Goal: Task Accomplishment & Management: Use online tool/utility

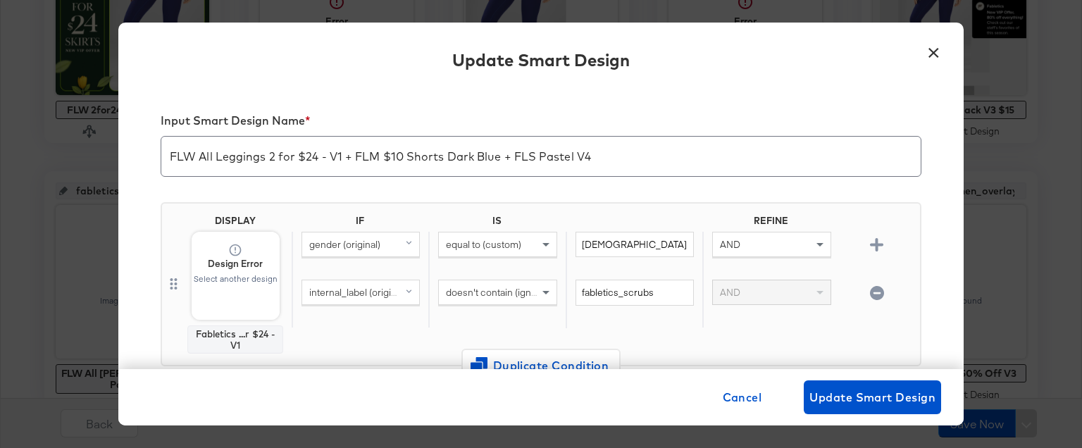
scroll to position [392, 0]
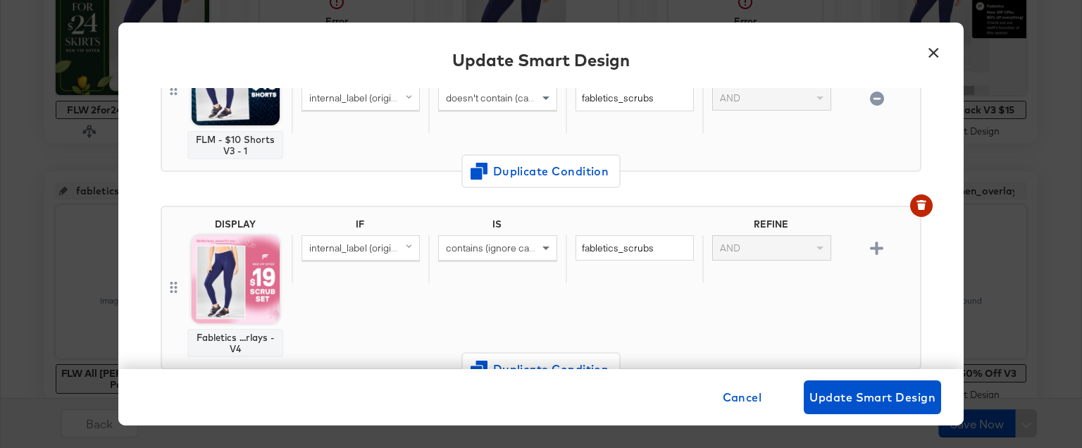
click at [923, 55] on button "×" at bounding box center [932, 49] width 25 height 25
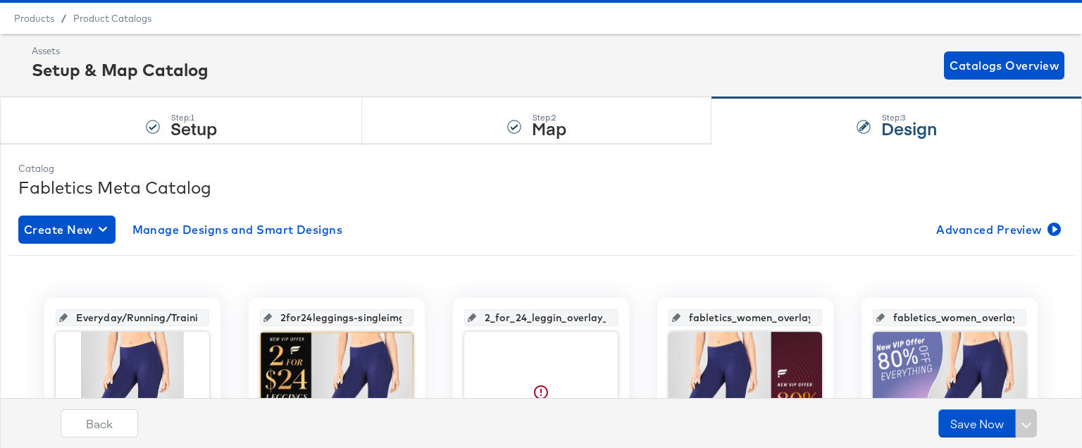
scroll to position [0, 0]
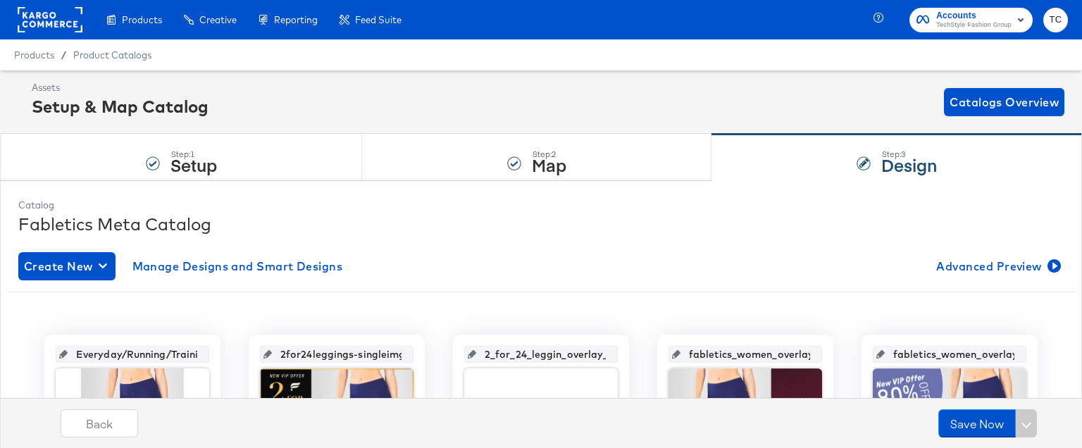
click at [958, 20] on span "TechStyle Fashion Group" at bounding box center [973, 25] width 75 height 11
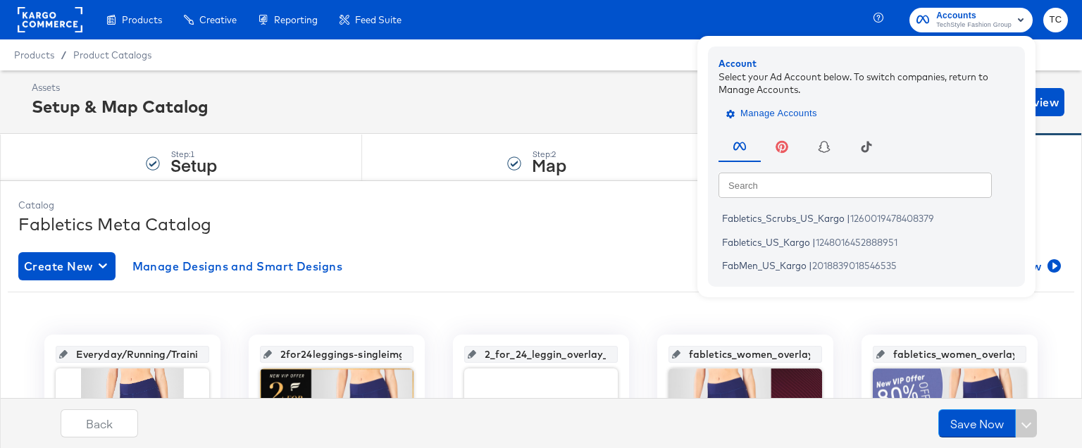
click at [795, 118] on span "Manage Accounts" at bounding box center [773, 114] width 88 height 16
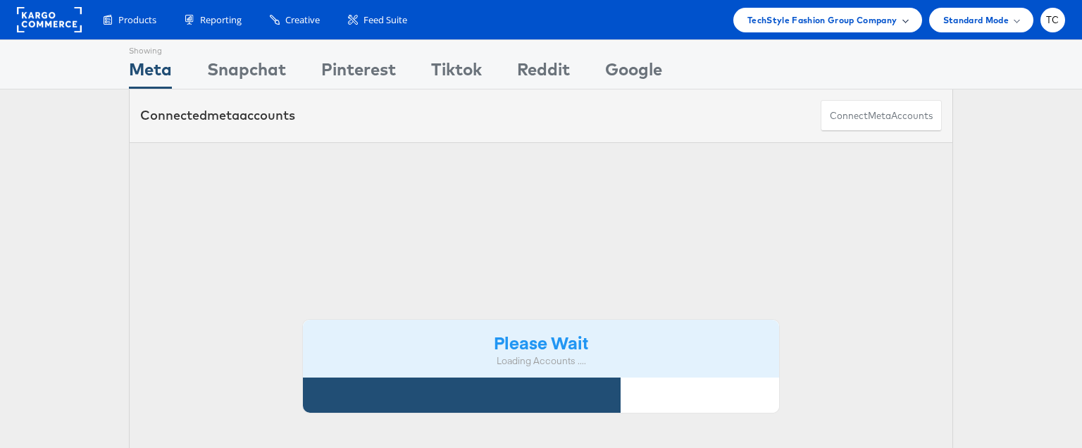
click at [827, 16] on span "TechStyle Fashion Group Company" at bounding box center [822, 20] width 150 height 15
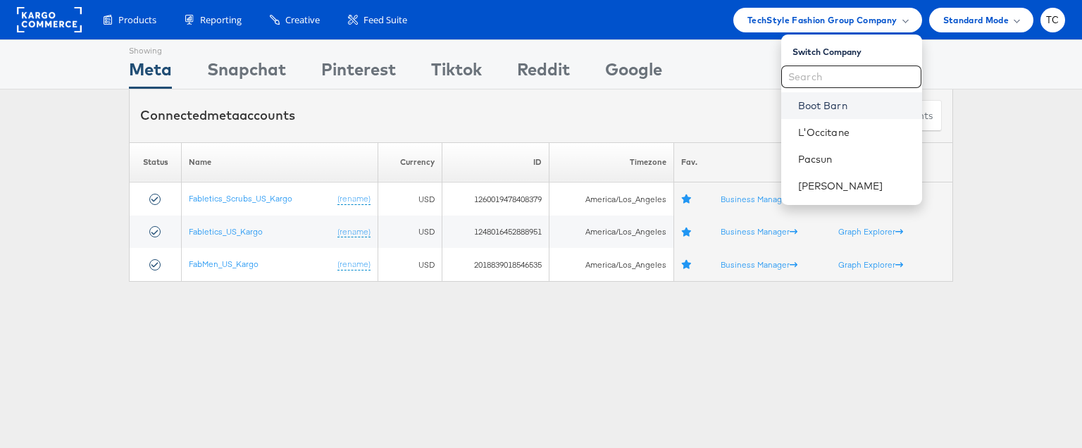
click at [834, 107] on link "Boot Barn" at bounding box center [854, 106] width 113 height 14
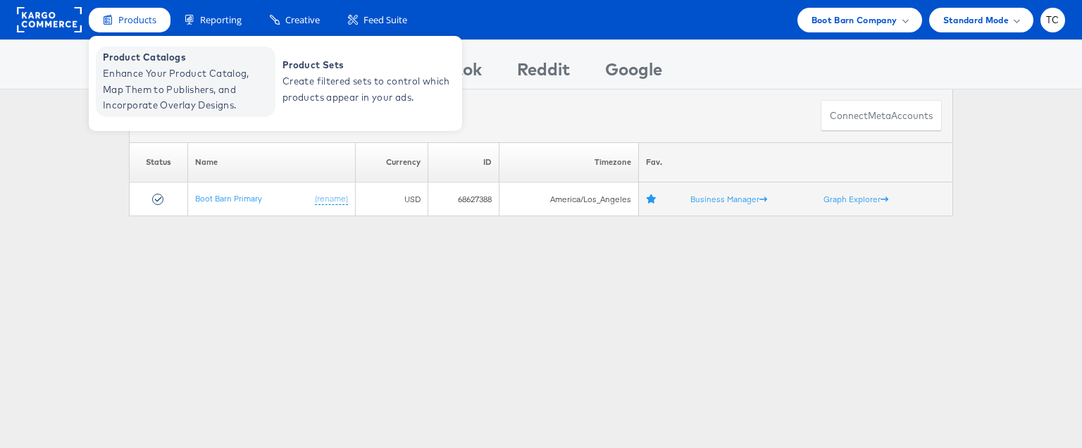
click at [144, 70] on span "Enhance Your Product Catalog, Map Them to Publishers, and Incorporate Overlay D…" at bounding box center [187, 89] width 169 height 48
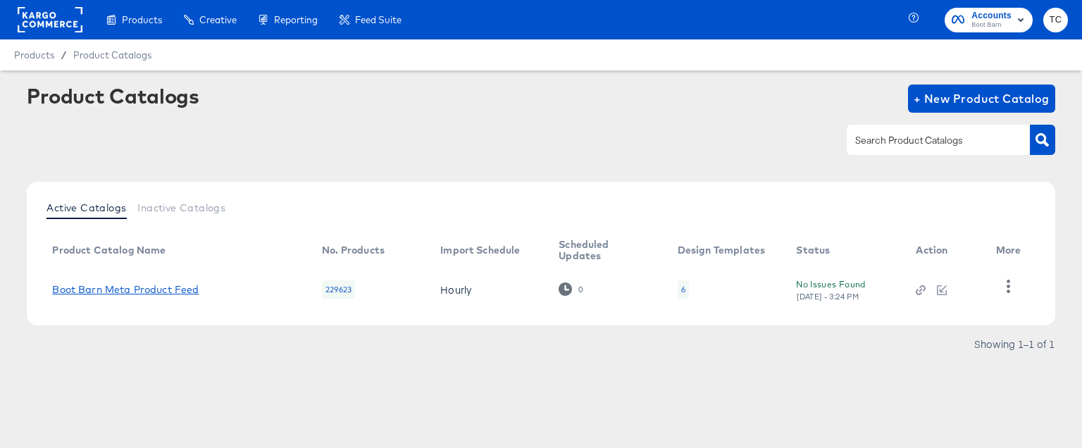
click at [142, 291] on link "Boot Barn Meta Product Feed" at bounding box center [125, 289] width 146 height 11
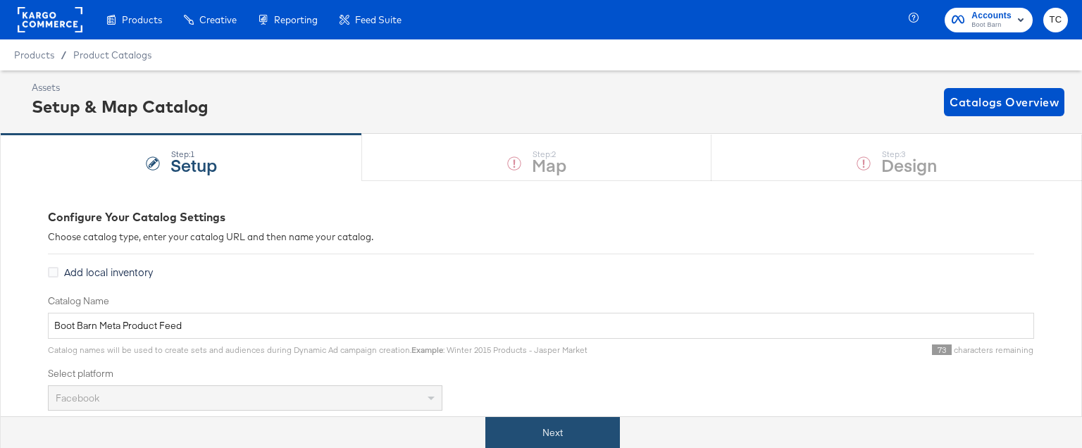
click at [556, 420] on button "Next" at bounding box center [552, 433] width 135 height 32
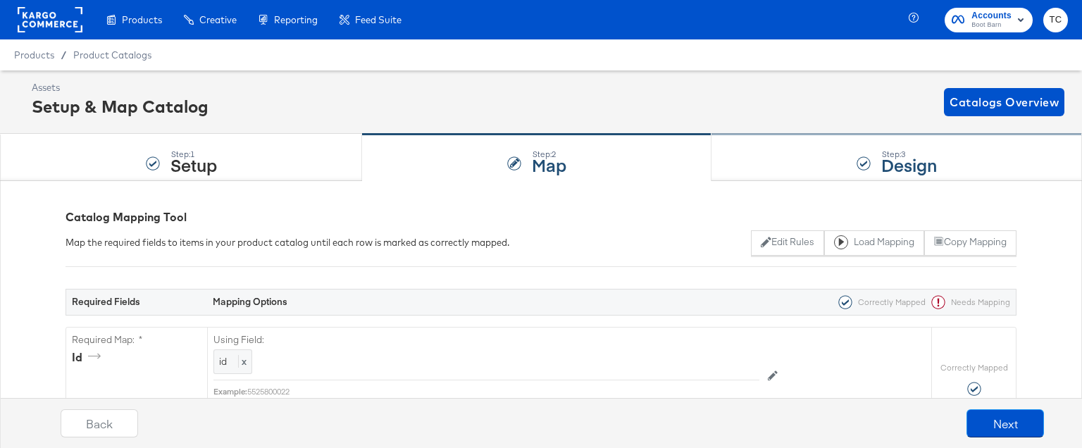
click at [830, 171] on div "Step: 3 Design" at bounding box center [896, 158] width 370 height 46
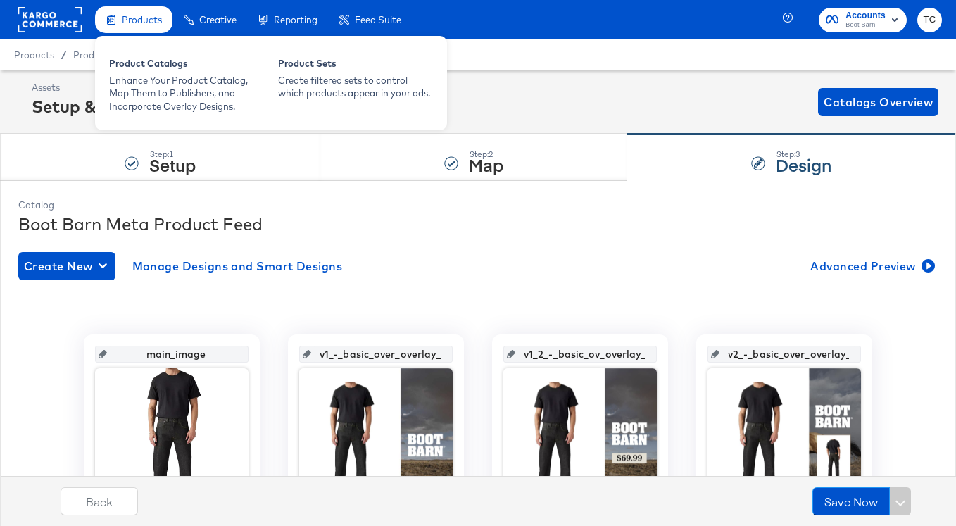
click at [120, 26] on div "Products" at bounding box center [133, 19] width 77 height 27
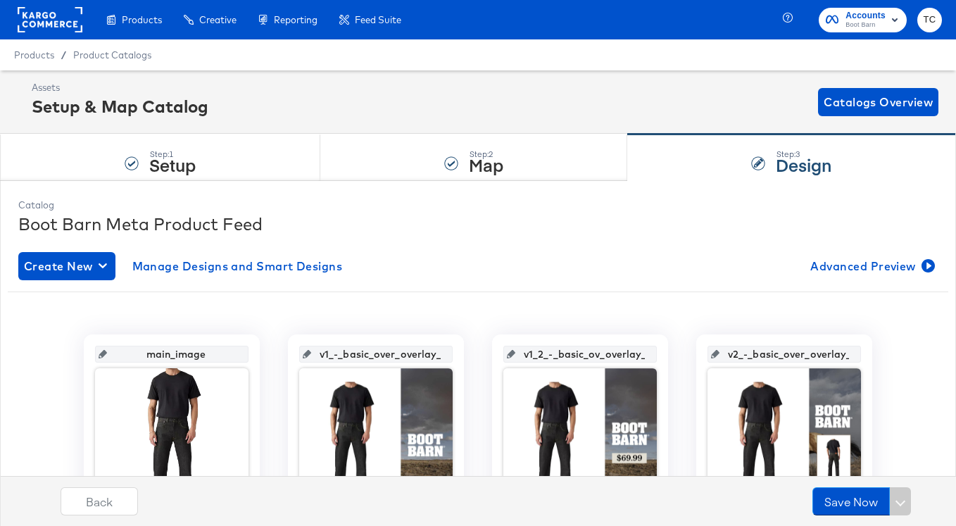
click at [71, 27] on rect at bounding box center [50, 19] width 65 height 25
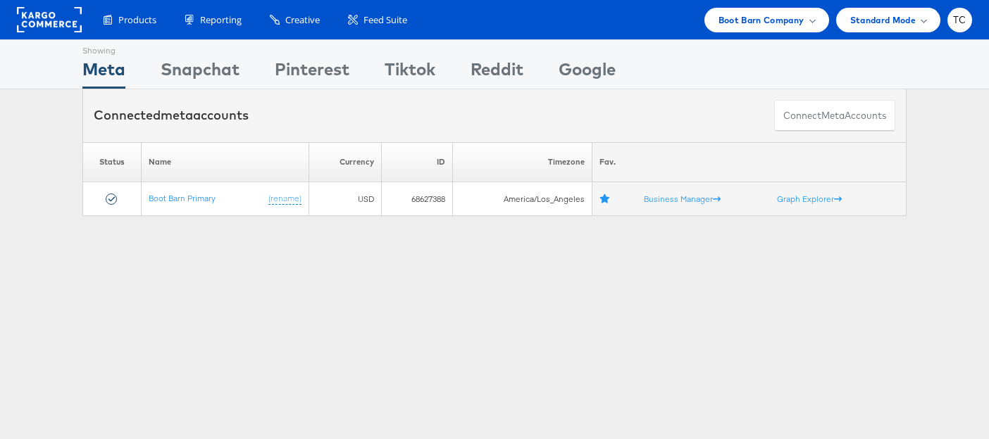
click at [194, 310] on div "Showing Meta Showing Snapchat Showing Pinterest Showing Tiktok Showing Reddit S…" at bounding box center [494, 391] width 989 height 704
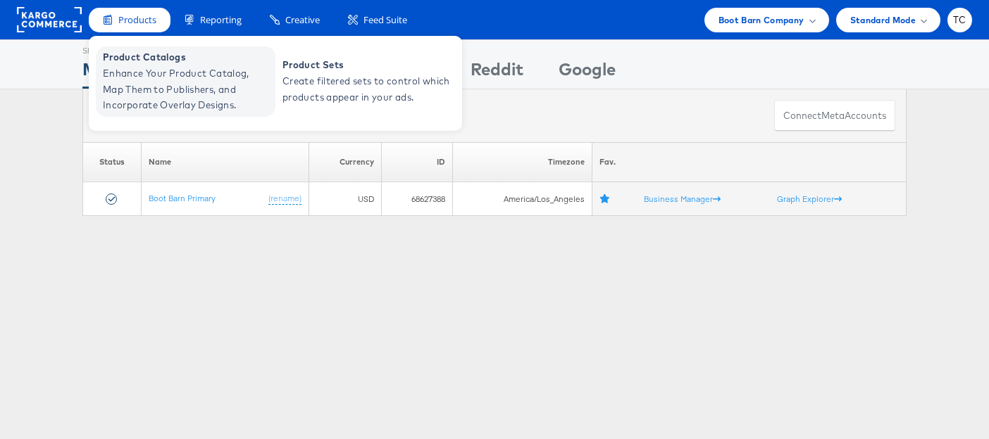
click at [158, 90] on span "Enhance Your Product Catalog, Map Them to Publishers, and Incorporate Overlay D…" at bounding box center [187, 89] width 169 height 48
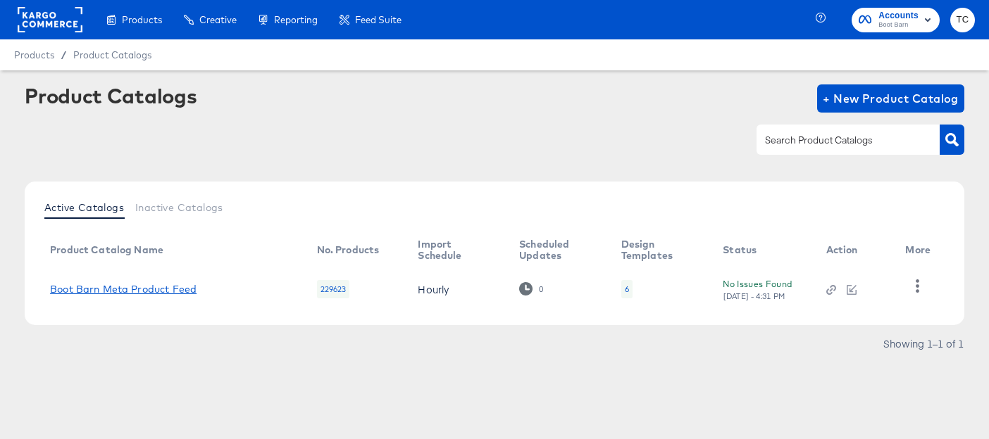
click at [156, 290] on link "Boot Barn Meta Product Feed" at bounding box center [123, 289] width 146 height 11
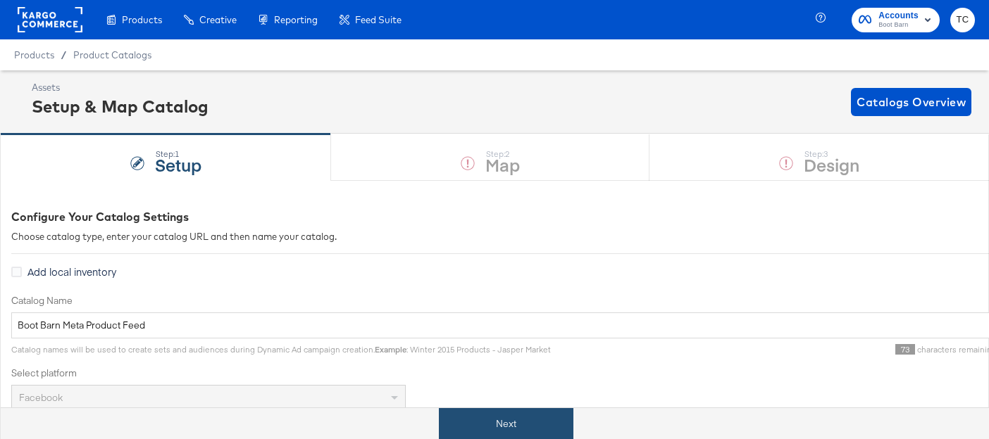
click at [499, 430] on button "Next" at bounding box center [506, 424] width 135 height 32
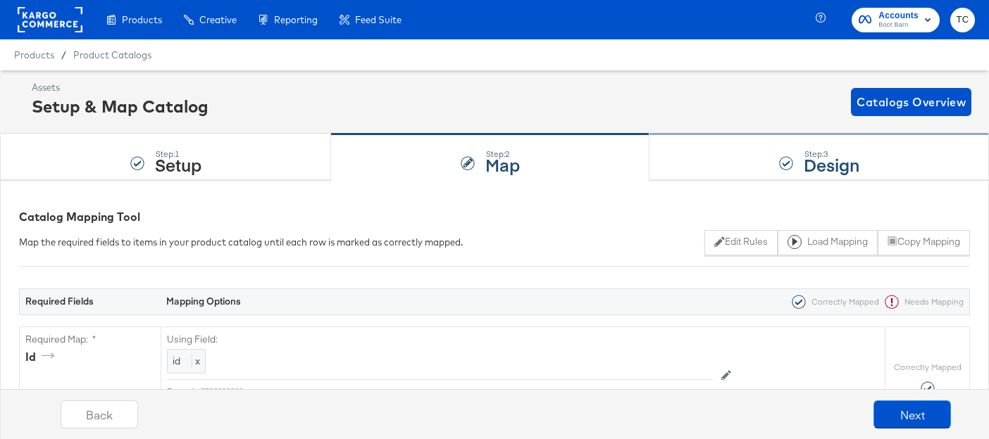
click at [871, 138] on div "Step: 3 Design" at bounding box center [818, 158] width 339 height 46
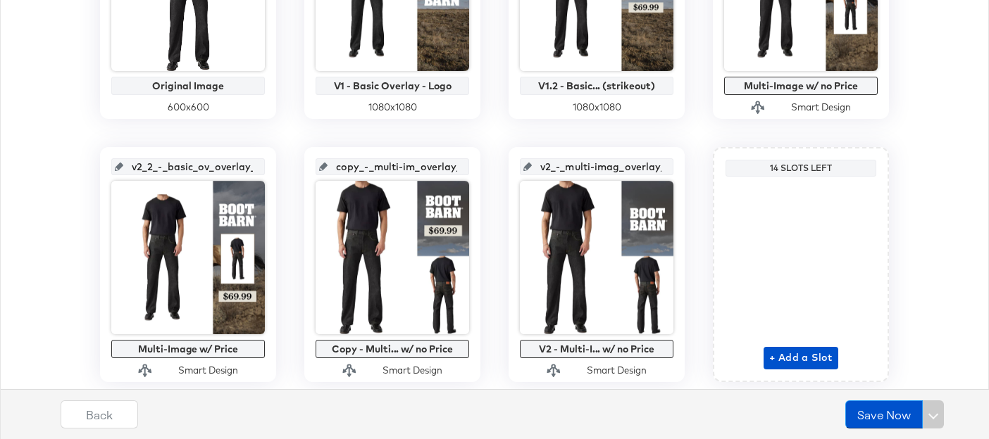
scroll to position [490, 0]
